Goal: Transaction & Acquisition: Purchase product/service

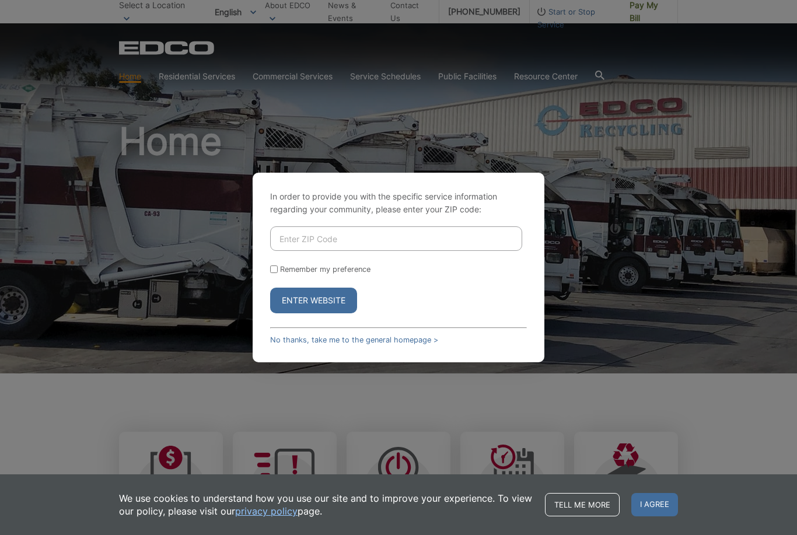
click at [482, 251] on input "Enter ZIP Code" at bounding box center [396, 239] width 252 height 25
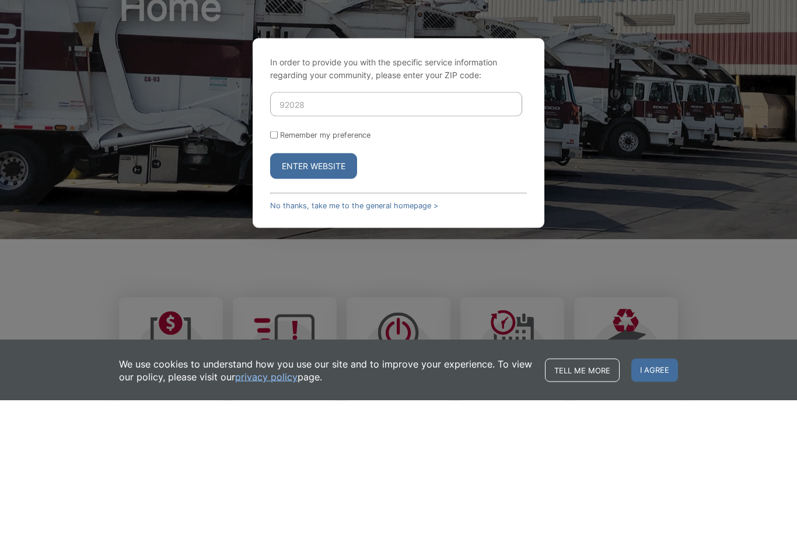
type input "92028"
click at [320, 288] on button "Enter Website" at bounding box center [313, 301] width 87 height 26
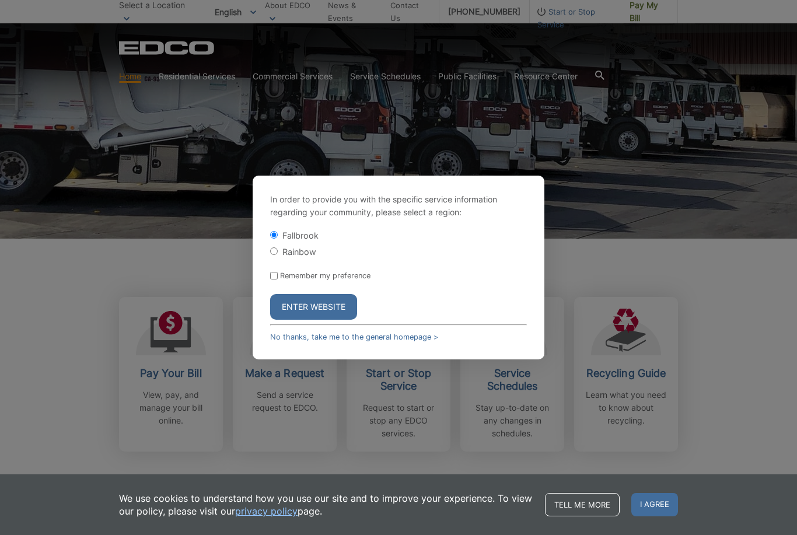
click at [330, 319] on button "Enter Website" at bounding box center [313, 307] width 87 height 26
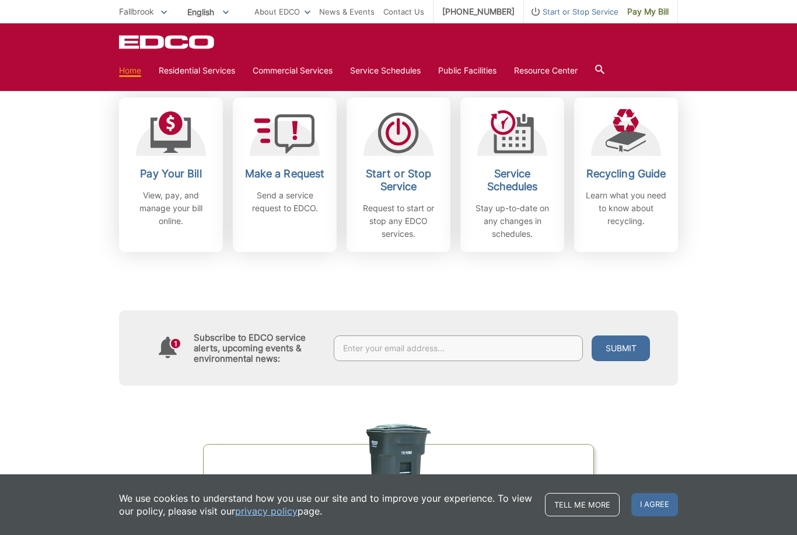
scroll to position [336, 0]
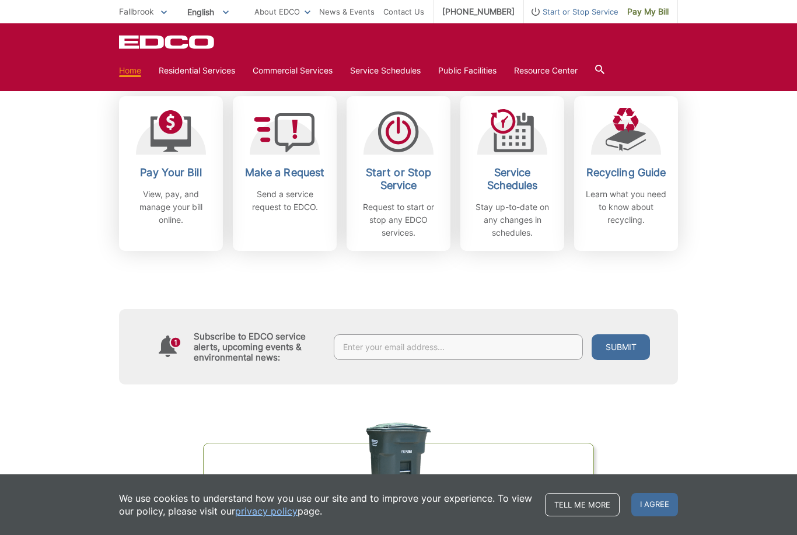
click at [174, 193] on p "View, pay, and manage your bill online." at bounding box center [171, 207] width 86 height 39
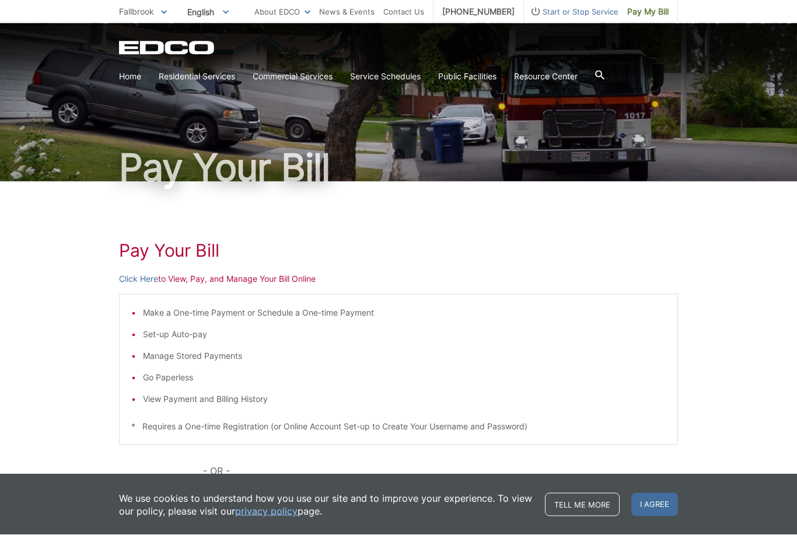
scroll to position [162, 0]
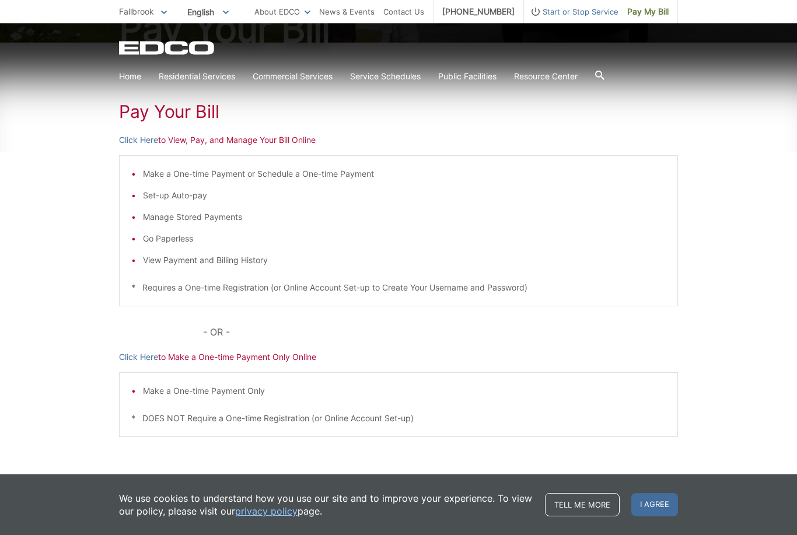
click at [200, 141] on p "Click Here to View, Pay, and Manage Your Bill Online" at bounding box center [398, 140] width 559 height 13
click at [235, 134] on p "Click Here to View, Pay, and Manage Your Bill Online" at bounding box center [398, 140] width 559 height 13
click at [226, 143] on p "Click Here to View, Pay, and Manage Your Bill Online" at bounding box center [398, 140] width 559 height 13
click at [164, 131] on div "Pay Your Bill Click Here to View, Pay, and Manage Your Bill Online Make a One-t…" at bounding box center [398, 278] width 559 height 471
click at [163, 104] on h1 "Pay Your Bill" at bounding box center [398, 111] width 559 height 21
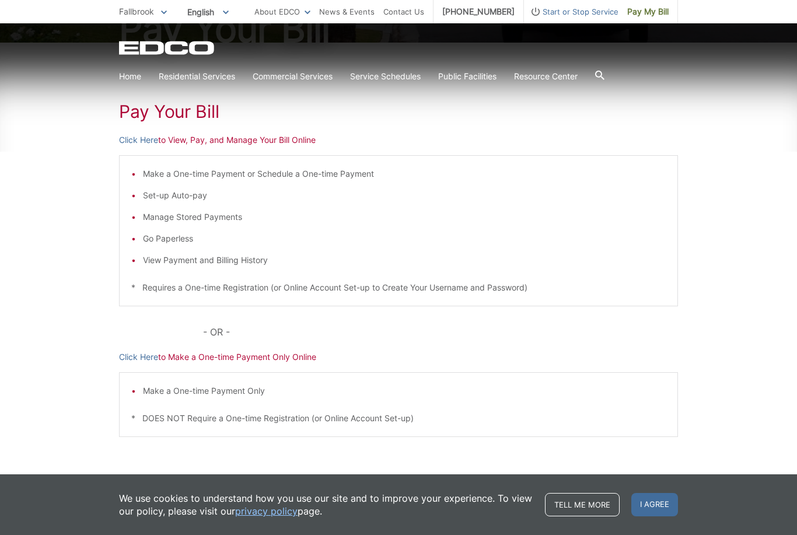
click at [203, 146] on p "Click Here to View, Pay, and Manage Your Bill Online" at bounding box center [398, 140] width 559 height 13
click at [205, 147] on div "Pay Your Bill Click Here to View, Pay, and Manage Your Bill Online Make a One-t…" at bounding box center [398, 278] width 559 height 471
click at [189, 139] on p "Click Here to View, Pay, and Manage Your Bill Online" at bounding box center [398, 140] width 559 height 13
click at [174, 104] on h1 "Pay Your Bill" at bounding box center [398, 111] width 559 height 21
click at [214, 150] on div "Pay Your Bill Click Here to View, Pay, and Manage Your Bill Online Make a One-t…" at bounding box center [398, 278] width 559 height 471
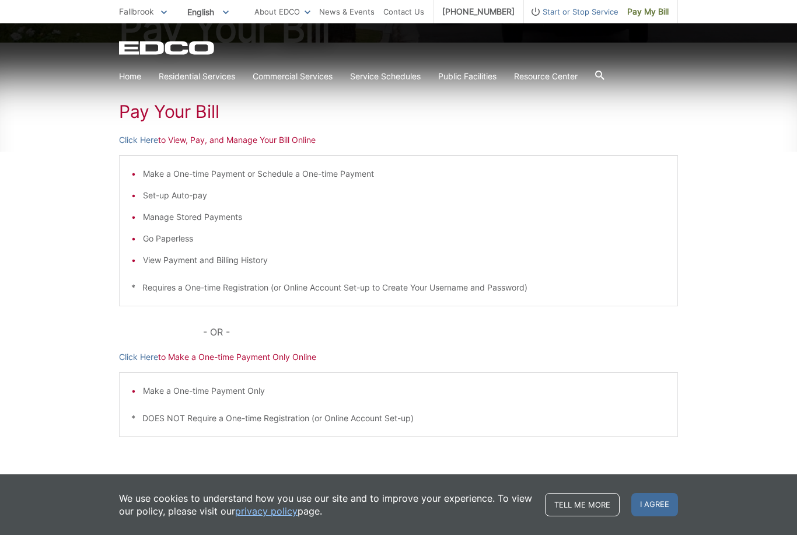
click at [205, 138] on p "Click Here to View, Pay, and Manage Your Bill Online" at bounding box center [398, 140] width 559 height 13
click at [205, 140] on p "Click Here to View, Pay, and Manage Your Bill Online" at bounding box center [398, 140] width 559 height 13
click at [212, 141] on p "Click Here to View, Pay, and Manage Your Bill Online" at bounding box center [398, 140] width 559 height 13
click at [239, 148] on div "Pay Your Bill Click Here to View, Pay, and Manage Your Bill Online Make a One-t…" at bounding box center [398, 278] width 559 height 471
click at [263, 133] on div "Pay Your Bill Click Here to View, Pay, and Manage Your Bill Online Make a One-t…" at bounding box center [398, 278] width 559 height 471
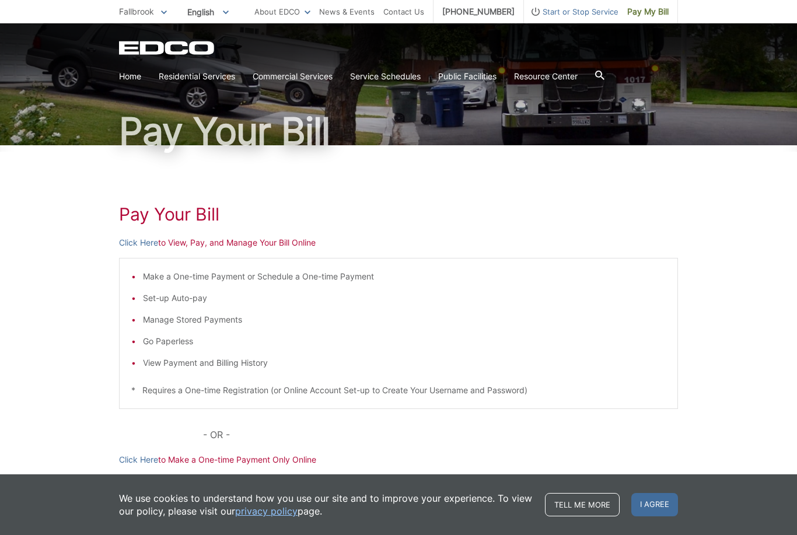
click at [216, 251] on div "Pay Your Bill Click Here to View, Pay, and Manage Your Bill Online Make a One-t…" at bounding box center [398, 380] width 559 height 471
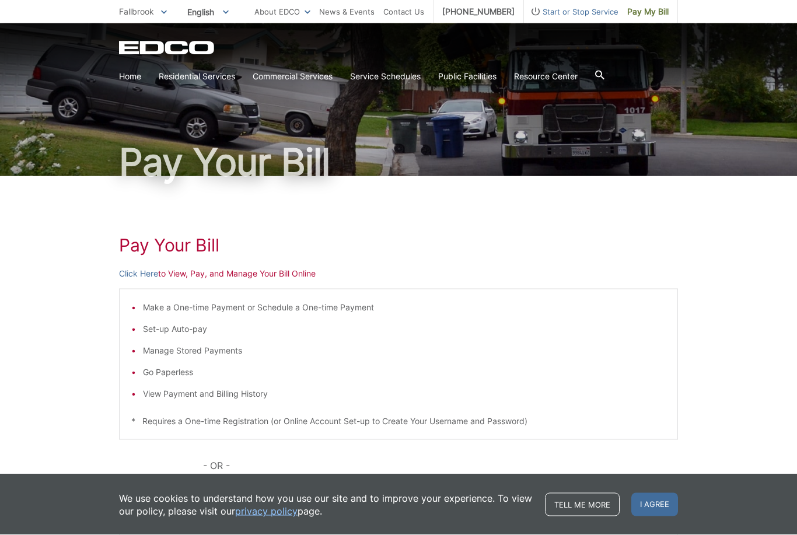
scroll to position [29, 0]
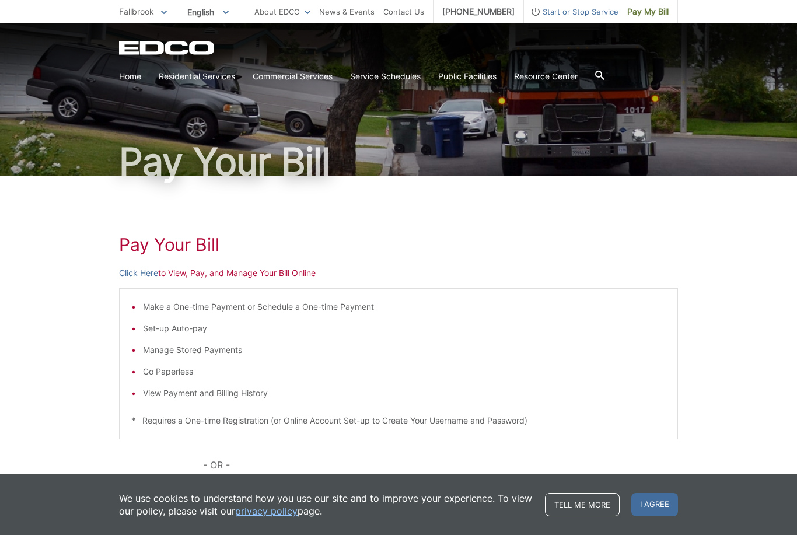
click at [272, 287] on div "Pay Your Bill Click Here to View, Pay, and Manage Your Bill Online Make a One-t…" at bounding box center [398, 411] width 559 height 471
click at [265, 267] on p "Click Here to View, Pay, and Manage Your Bill Online" at bounding box center [398, 273] width 559 height 13
click at [268, 279] on p "Click Here to View, Pay, and Manage Your Bill Online" at bounding box center [398, 273] width 559 height 13
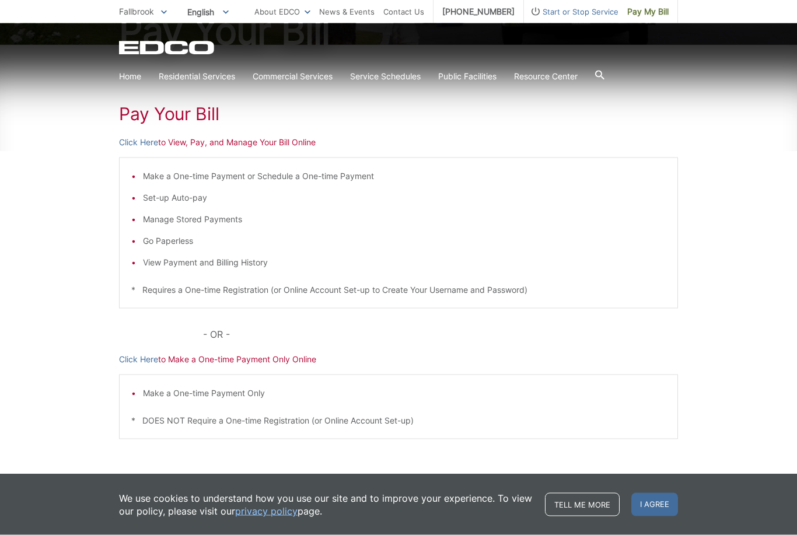
scroll to position [162, 0]
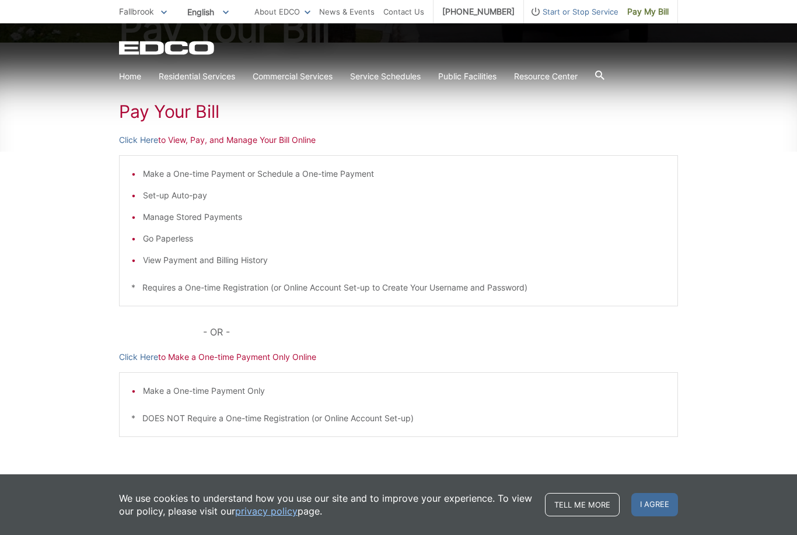
click at [238, 358] on p "Click Here to Make a One-time Payment Only Online" at bounding box center [398, 357] width 559 height 13
click at [207, 353] on p "Click Here to Make a One-time Payment Only Online" at bounding box center [398, 357] width 559 height 13
click at [219, 366] on div "Pay Your Bill Click Here to View, Pay, and Manage Your Bill Online Make a One-t…" at bounding box center [398, 278] width 559 height 471
click at [235, 356] on p "Click Here to Make a One-time Payment Only Online" at bounding box center [398, 357] width 559 height 13
click at [585, 517] on link "Tell me more" at bounding box center [582, 504] width 75 height 23
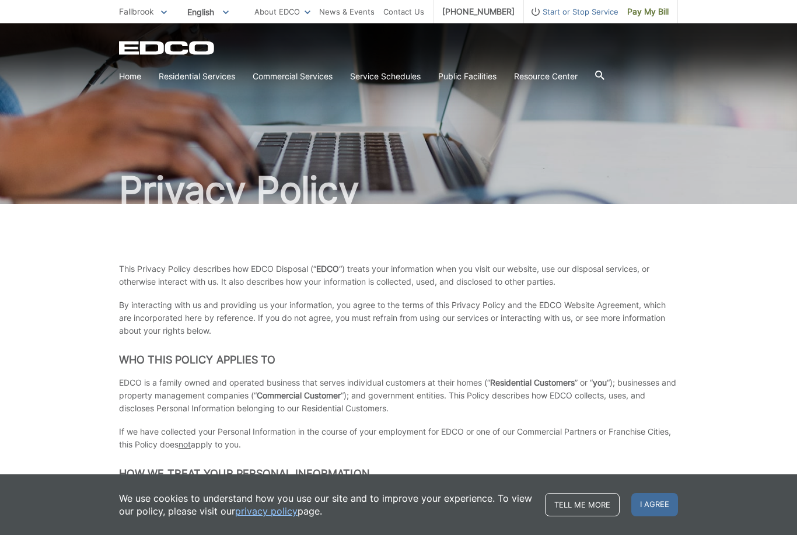
click at [590, 503] on link "Tell me more" at bounding box center [582, 504] width 75 height 23
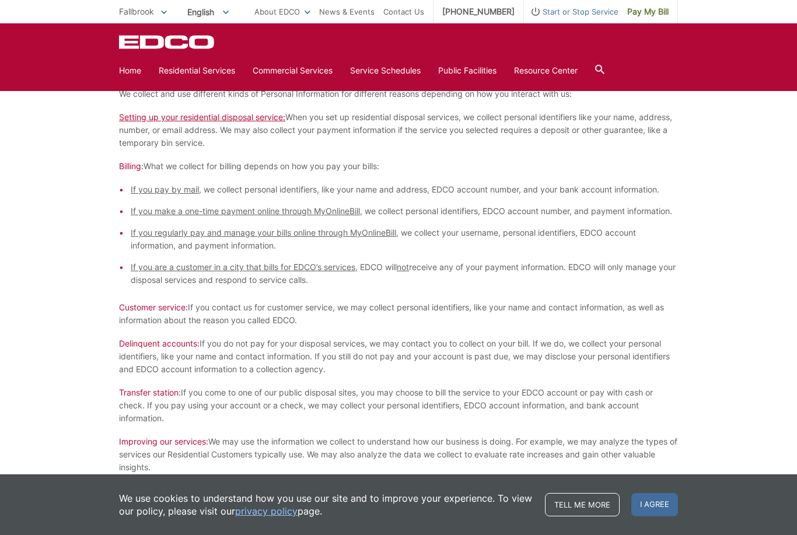
scroll to position [588, 0]
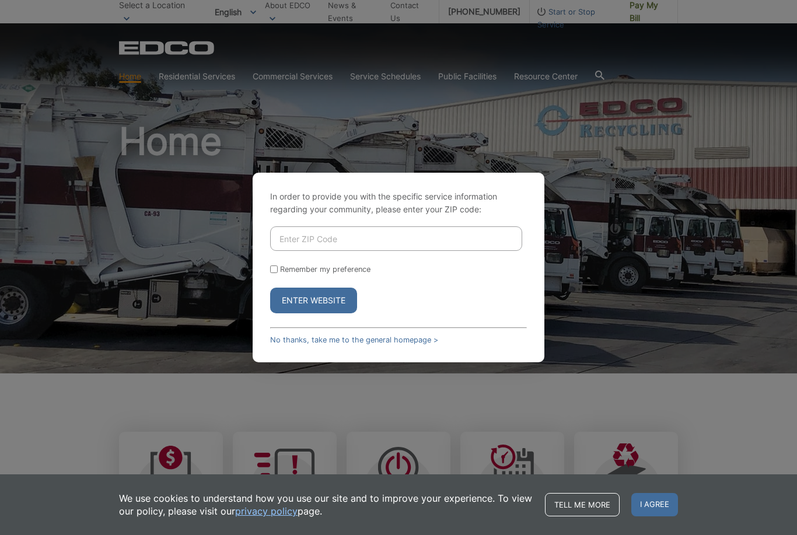
click at [413, 344] on link "No thanks, take me to the general homepage >" at bounding box center [354, 340] width 168 height 9
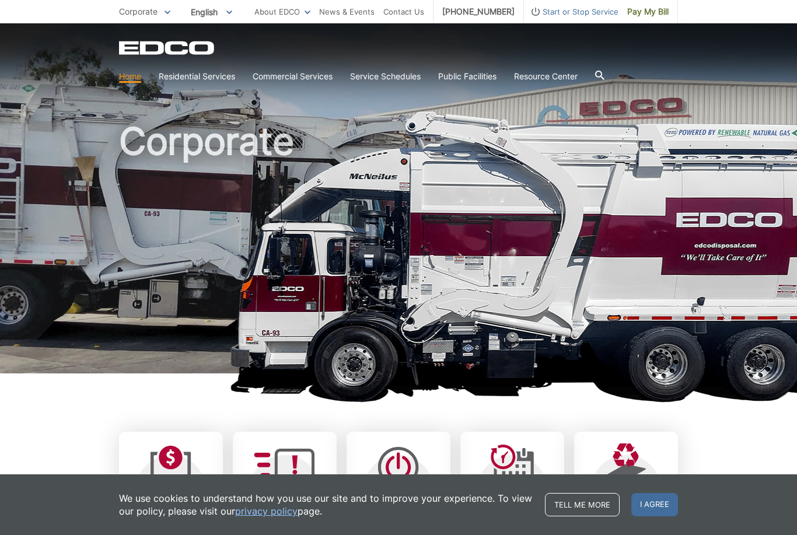
click at [651, 11] on span "Pay My Bill" at bounding box center [648, 11] width 41 height 13
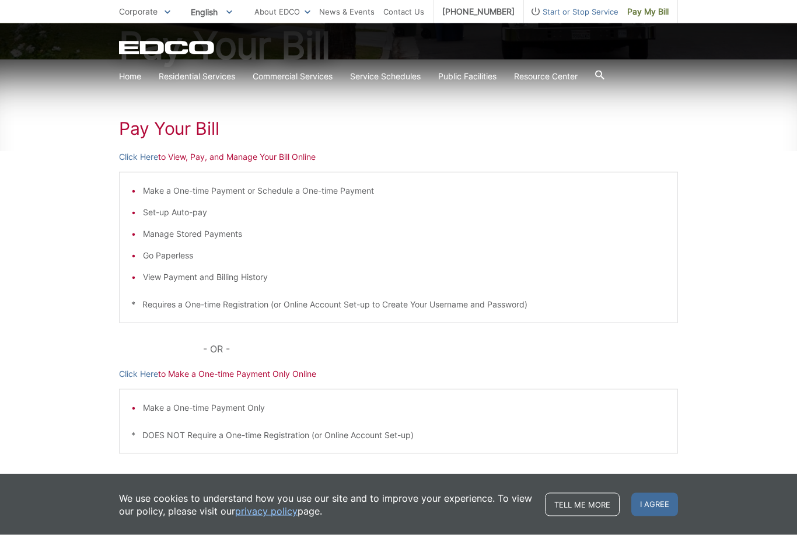
scroll to position [162, 0]
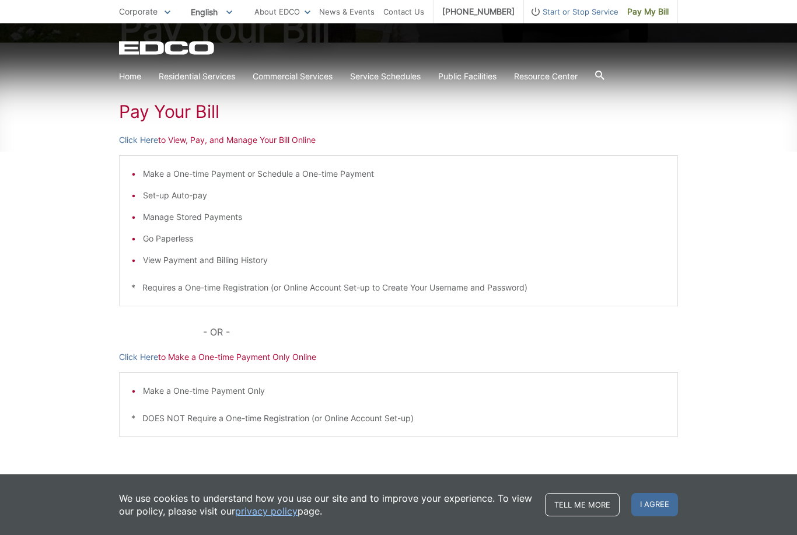
click at [651, 517] on span "I agree" at bounding box center [655, 504] width 47 height 23
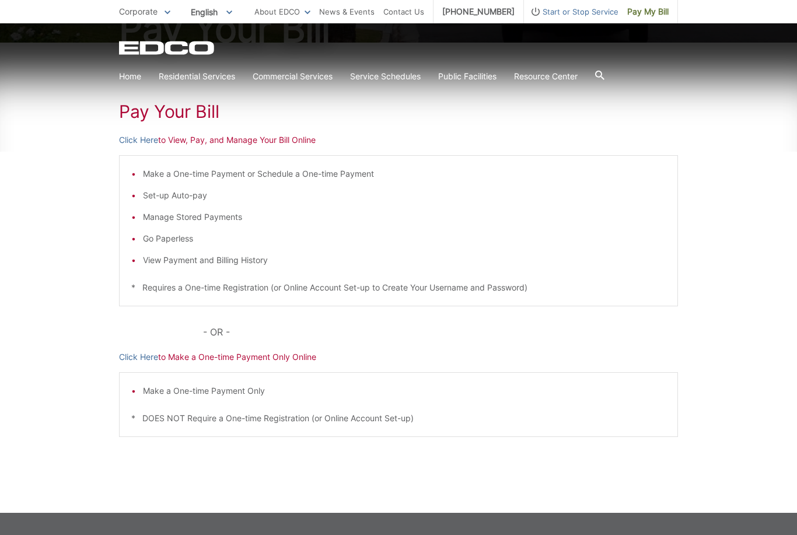
click at [229, 358] on p "Click Here to Make a One-time Payment Only Online" at bounding box center [398, 357] width 559 height 13
click at [214, 359] on p "Click Here to Make a One-time Payment Only Online" at bounding box center [398, 357] width 559 height 13
click at [298, 361] on p "Click Here to Make a One-time Payment Only Online" at bounding box center [398, 357] width 559 height 13
click at [301, 356] on p "Click Here to Make a One-time Payment Only Online" at bounding box center [398, 357] width 559 height 13
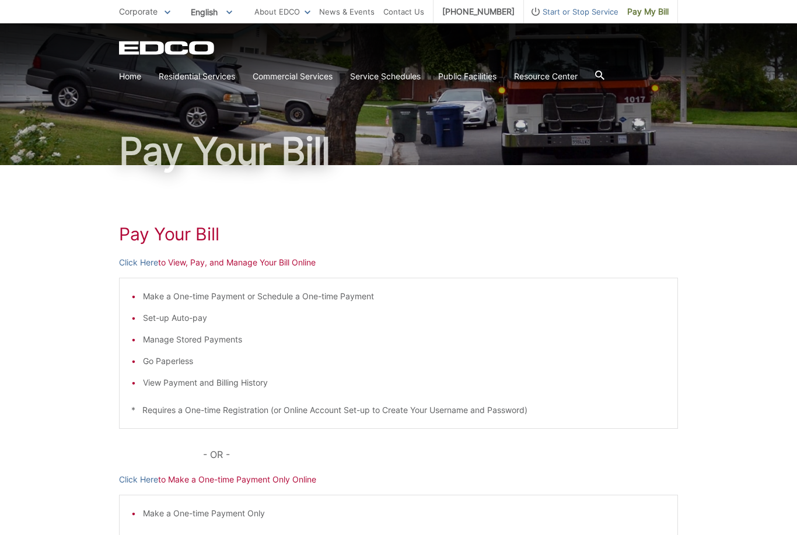
scroll to position [0, 0]
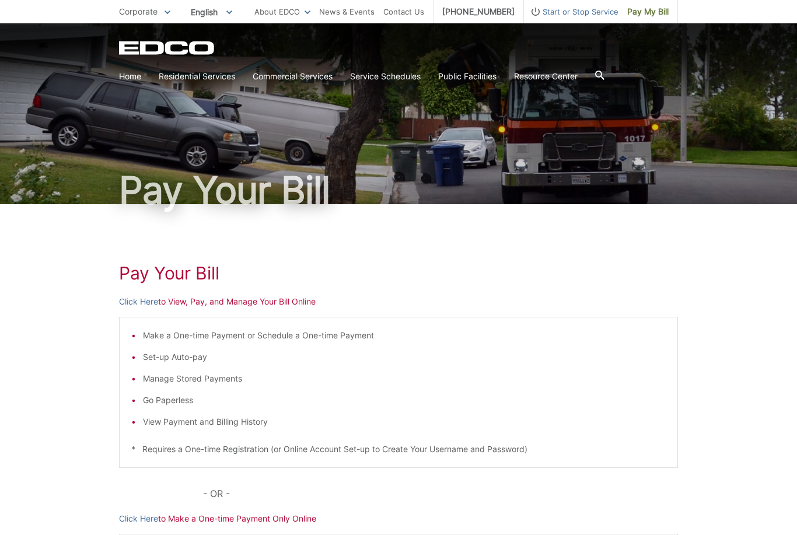
click at [291, 307] on p "Click Here to View, Pay, and Manage Your Bill Online" at bounding box center [398, 301] width 559 height 13
click at [651, 14] on span "Pay My Bill" at bounding box center [648, 11] width 41 height 13
click at [224, 304] on p "Click Here to View, Pay, and Manage Your Bill Online" at bounding box center [398, 301] width 559 height 13
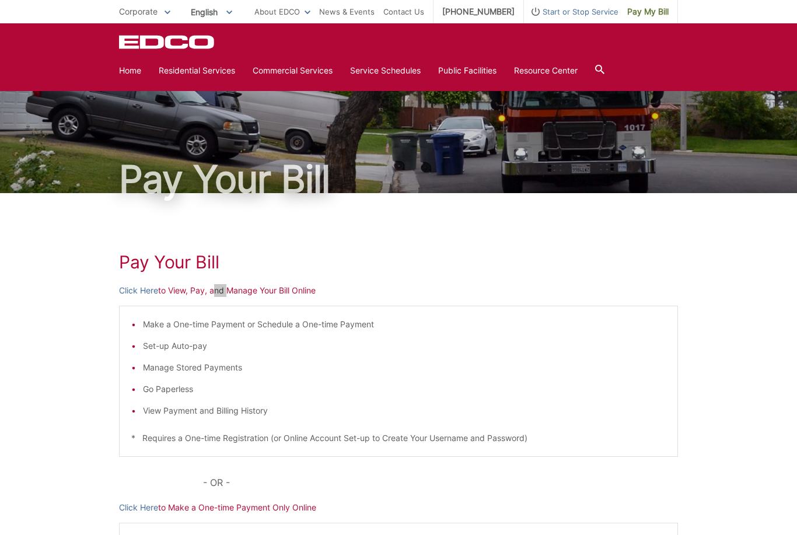
scroll to position [10, 0]
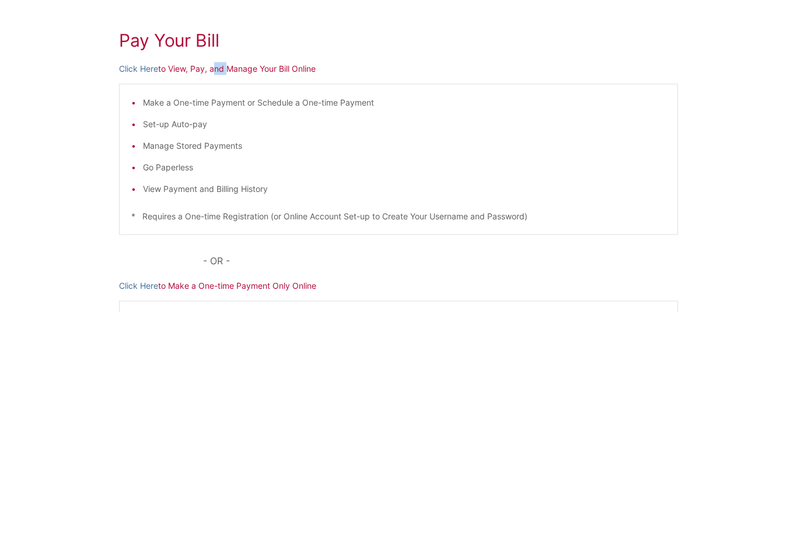
click at [158, 285] on link "Click Here" at bounding box center [138, 291] width 39 height 13
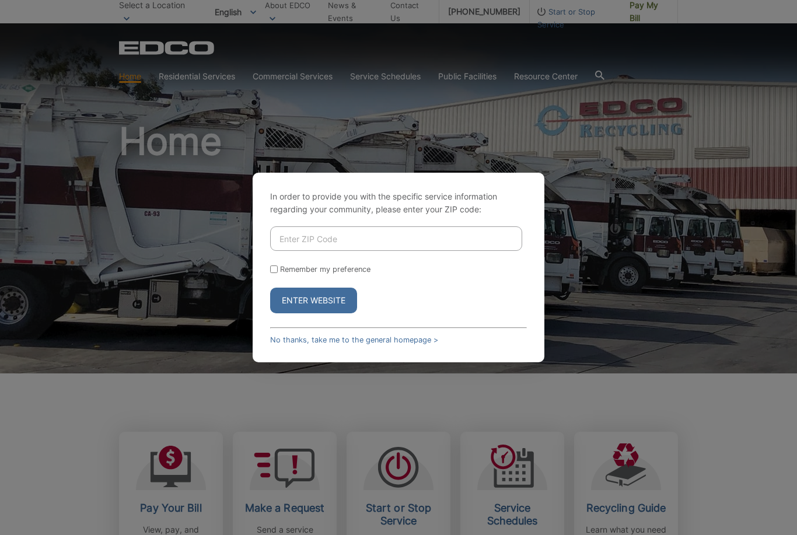
click at [373, 251] on input "Enter ZIP Code" at bounding box center [396, 239] width 252 height 25
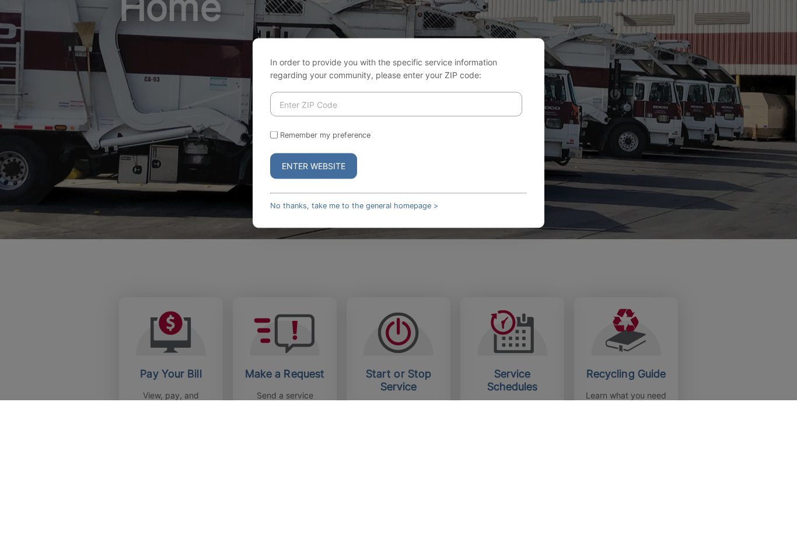
type input "0"
type input "92028"
click at [342, 288] on button "Enter Website" at bounding box center [313, 301] width 87 height 26
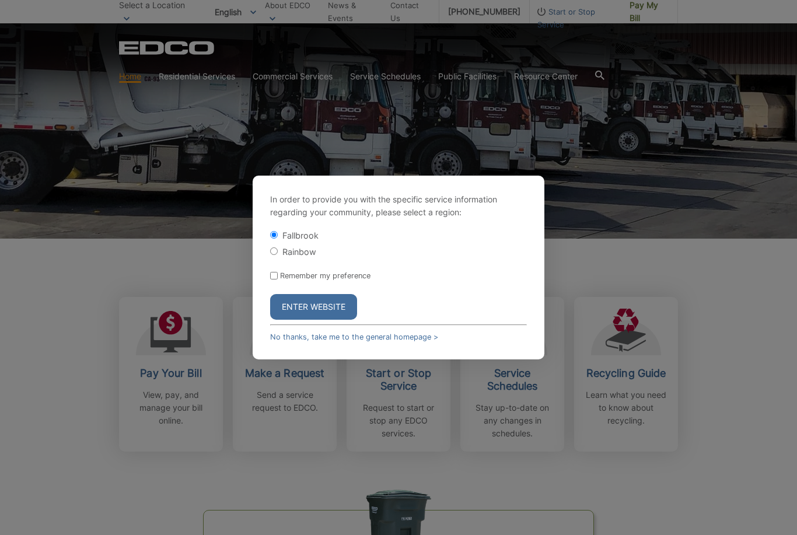
click at [337, 319] on button "Enter Website" at bounding box center [313, 307] width 87 height 26
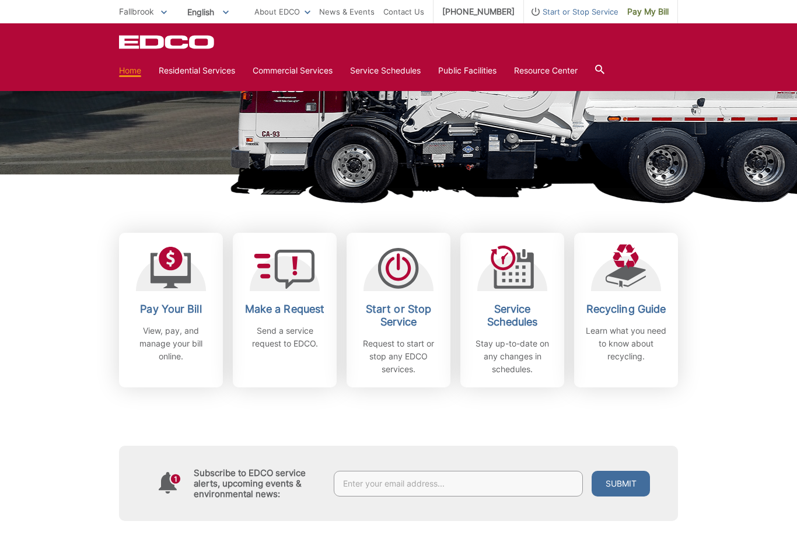
scroll to position [197, 0]
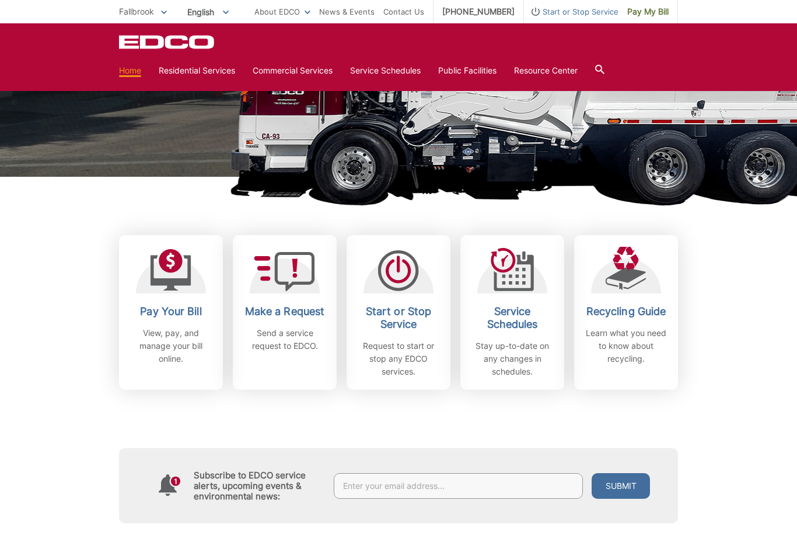
click at [176, 322] on div "Pay Your Bill View, pay, and manage your bill online." at bounding box center [171, 335] width 86 height 60
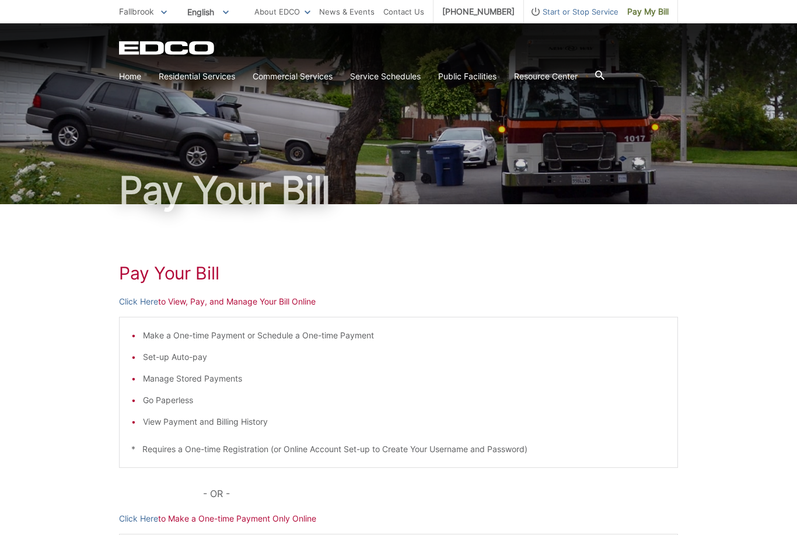
click at [165, 274] on h1 "Pay Your Bill" at bounding box center [398, 273] width 559 height 21
click at [218, 298] on p "Click Here to View, Pay, and Manage Your Bill Online" at bounding box center [398, 301] width 559 height 13
click at [181, 280] on h1 "Pay Your Bill" at bounding box center [398, 273] width 559 height 21
click at [183, 290] on div "Pay Your Bill Click Here to View, Pay, and Manage Your Bill Online Make a One-t…" at bounding box center [398, 439] width 559 height 471
click at [182, 304] on p "Click Here to View, Pay, and Manage Your Bill Online" at bounding box center [398, 301] width 559 height 13
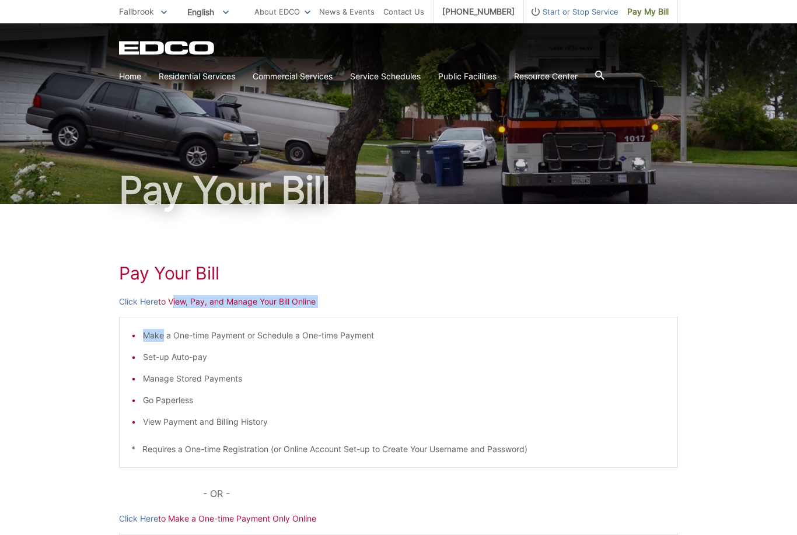
click at [183, 267] on h1 "Pay Your Bill" at bounding box center [398, 273] width 559 height 21
click at [44, 290] on div "Pay Your Bill Click Here to View, Pay, and Manage Your Bill Online Make a One-t…" at bounding box center [398, 439] width 797 height 471
click at [209, 267] on h1 "Pay Your Bill" at bounding box center [398, 273] width 559 height 21
click at [196, 306] on p "Click Here to View, Pay, and Manage Your Bill Online" at bounding box center [398, 301] width 559 height 13
click at [183, 311] on div "Pay Your Bill Click Here to View, Pay, and Manage Your Bill Online Make a One-t…" at bounding box center [398, 439] width 559 height 471
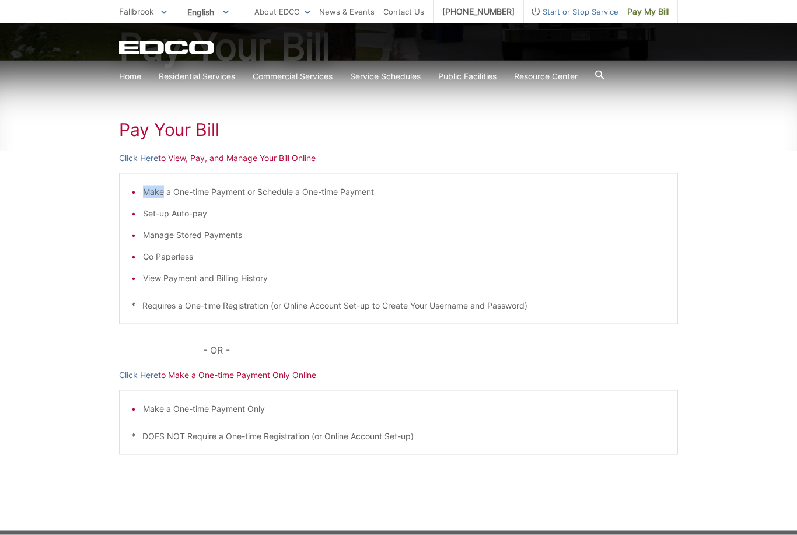
scroll to position [162, 0]
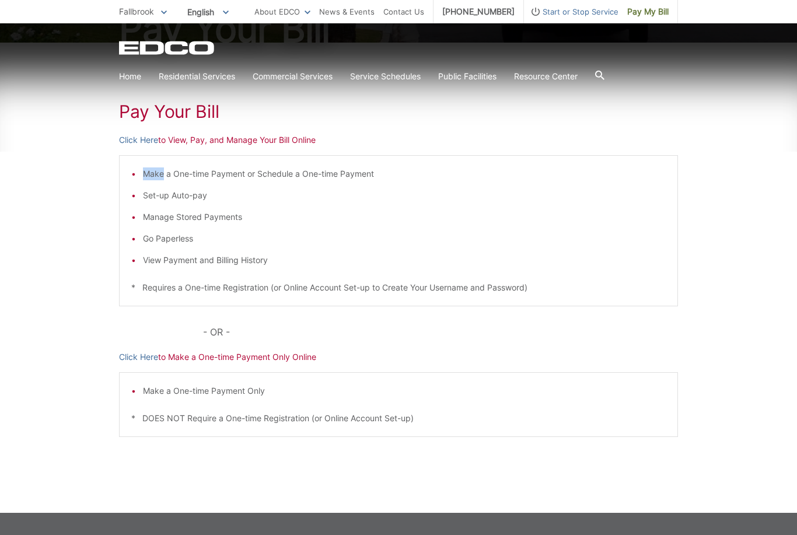
click at [205, 357] on p "Click Here to Make a One-time Payment Only Online" at bounding box center [398, 357] width 559 height 13
click at [254, 357] on p "Click Here to Make a One-time Payment Only Online" at bounding box center [398, 357] width 559 height 13
click at [262, 357] on p "Click Here to Make a One-time Payment Only Online" at bounding box center [398, 357] width 559 height 13
click at [269, 359] on p "Click Here to Make a One-time Payment Only Online" at bounding box center [398, 357] width 559 height 13
click at [277, 355] on p "Click Here to Make a One-time Payment Only Online" at bounding box center [398, 357] width 559 height 13
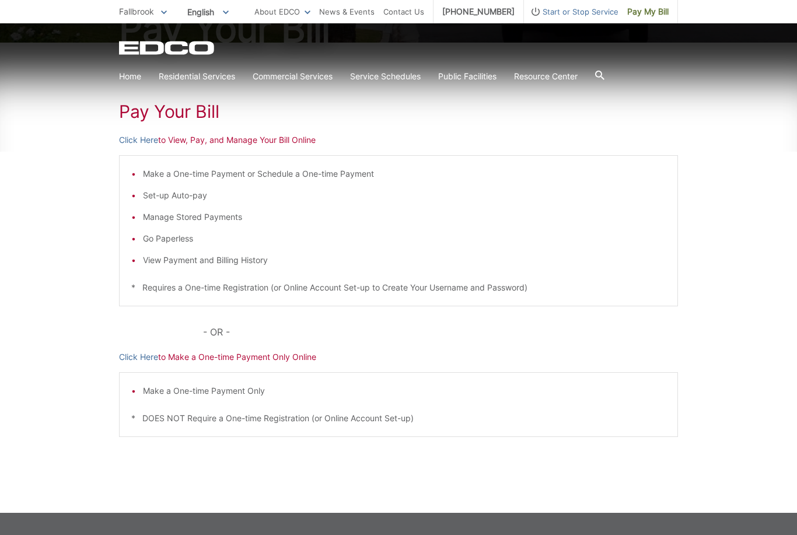
click at [283, 367] on div "Pay Your Bill Click Here to View, Pay, and Manage Your Bill Online Make a One-t…" at bounding box center [398, 278] width 559 height 471
click at [298, 355] on p "Click Here to Make a One-time Payment Only Online" at bounding box center [398, 357] width 559 height 13
click at [299, 354] on p "Click Here to Make a One-time Payment Only Online" at bounding box center [398, 357] width 559 height 13
click at [323, 336] on p "- OR -" at bounding box center [440, 332] width 475 height 16
click at [149, 11] on span "Fallbrook" at bounding box center [136, 11] width 35 height 10
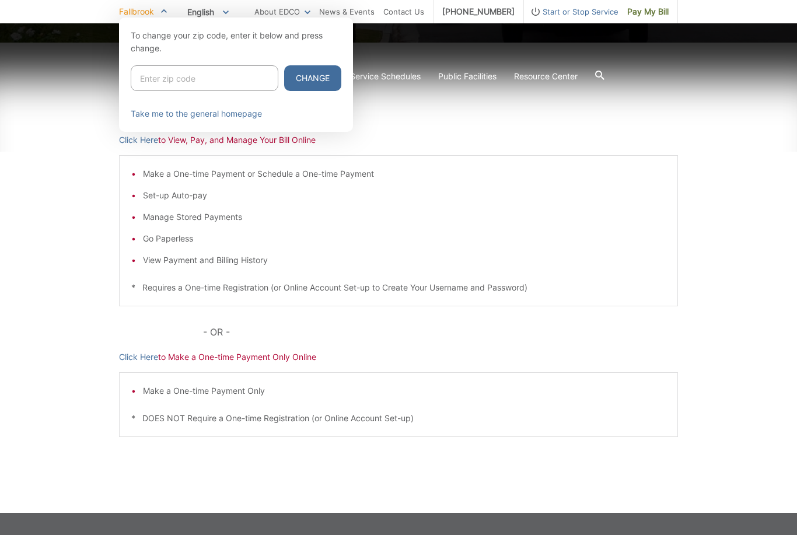
click at [166, 75] on input "Enter zip code" at bounding box center [205, 78] width 148 height 26
type input "92029"
click at [680, 197] on div at bounding box center [398, 285] width 797 height 535
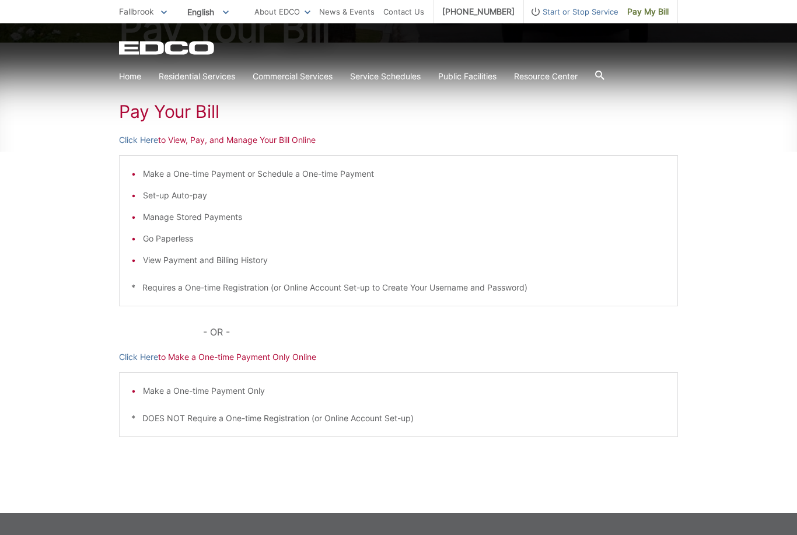
click at [151, 361] on link "Click Here" at bounding box center [138, 357] width 39 height 13
